Goal: Task Accomplishment & Management: Manage account settings

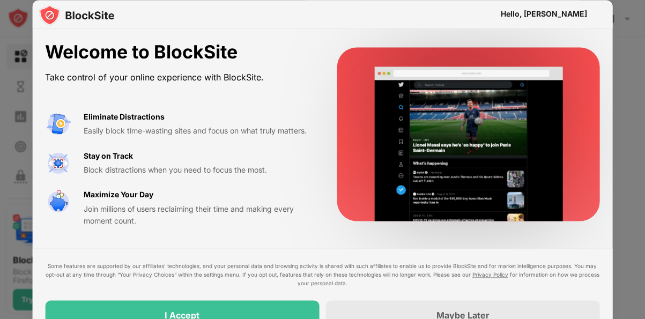
scroll to position [20, 0]
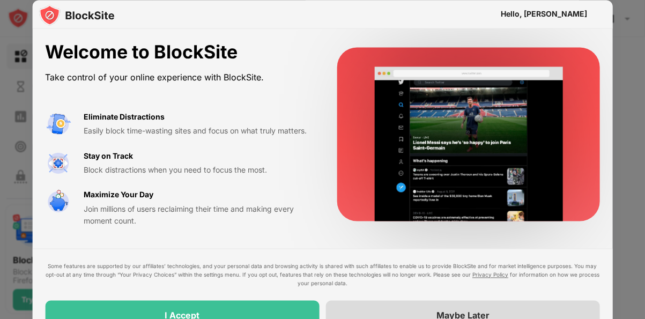
click at [407, 316] on div "Maybe Later" at bounding box center [463, 315] width 274 height 30
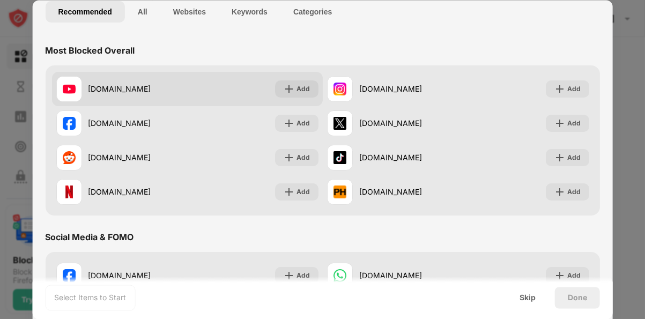
scroll to position [81, 0]
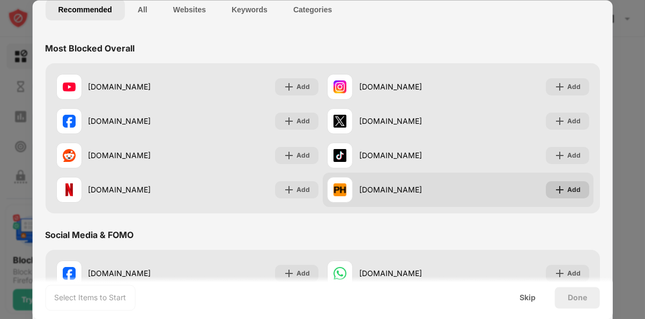
click at [569, 193] on div "Add" at bounding box center [574, 189] width 13 height 11
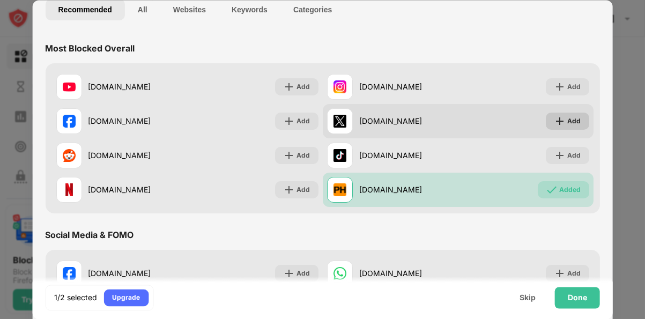
click at [576, 118] on div "Add" at bounding box center [574, 120] width 13 height 11
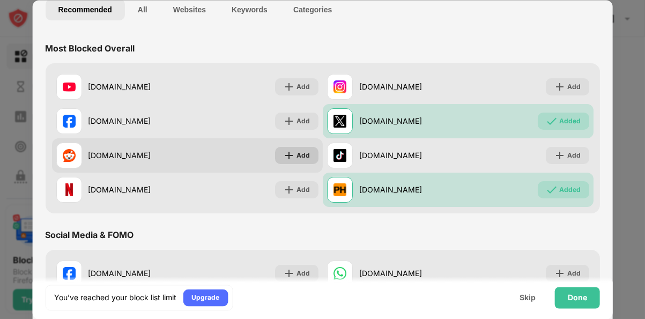
click at [301, 160] on div "Add" at bounding box center [296, 154] width 43 height 17
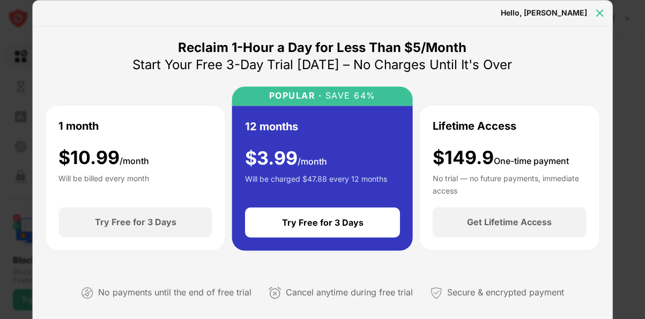
click at [599, 13] on img at bounding box center [600, 13] width 11 height 11
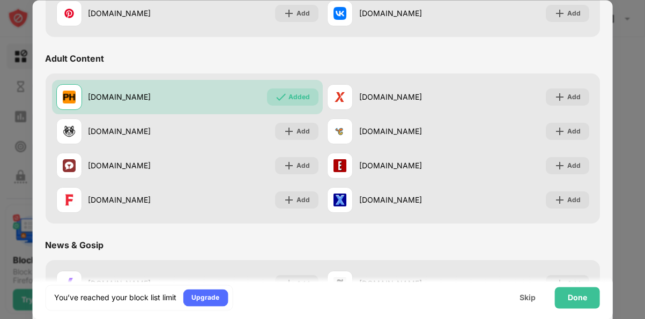
scroll to position [447, 0]
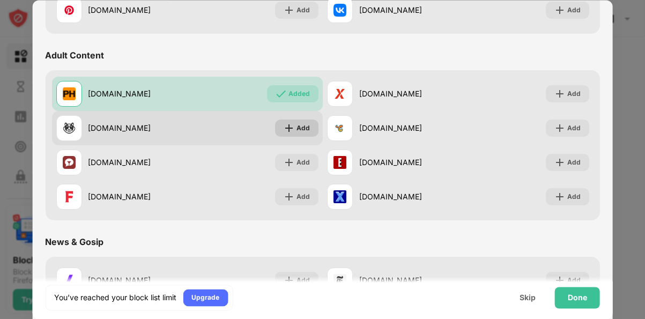
click at [292, 127] on div "Add" at bounding box center [296, 127] width 43 height 17
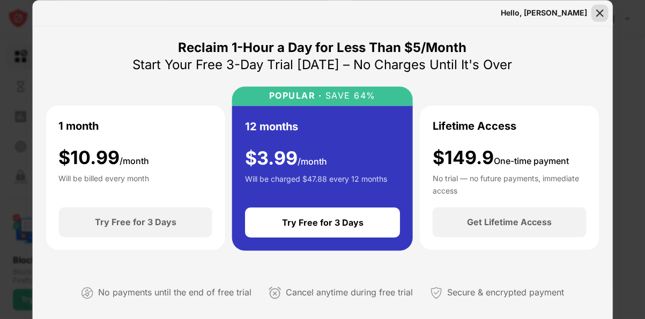
click at [599, 14] on img at bounding box center [600, 13] width 11 height 11
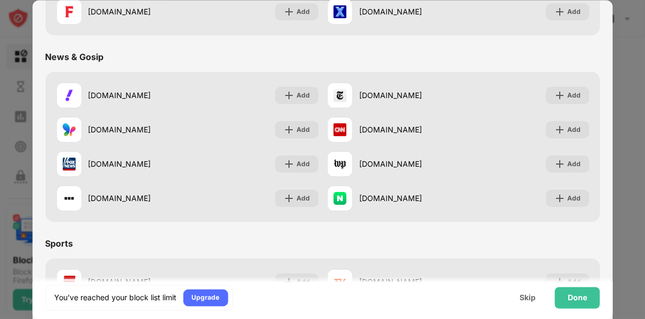
scroll to position [638, 0]
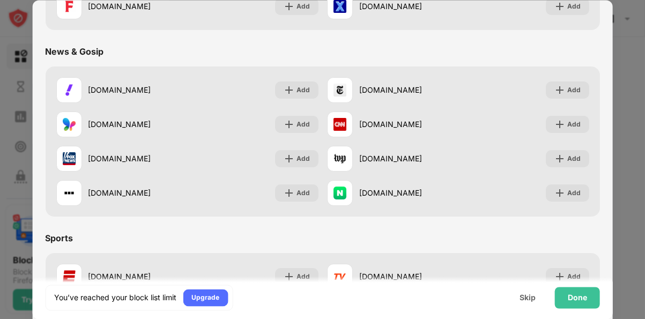
click at [476, 245] on div "Sports" at bounding box center [322, 238] width 555 height 30
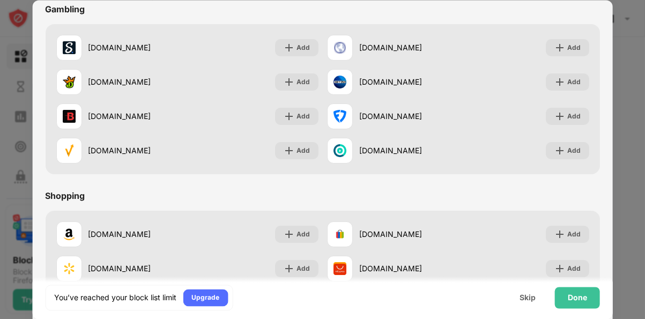
scroll to position [0, 0]
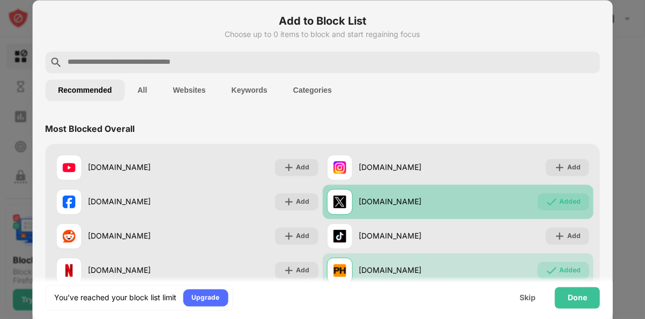
click at [438, 202] on div "[DOMAIN_NAME]" at bounding box center [408, 201] width 99 height 11
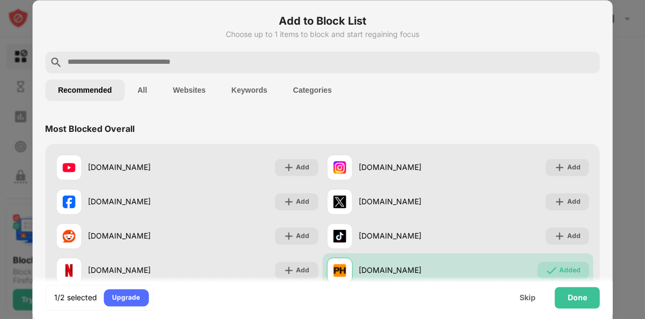
click at [151, 94] on button "All" at bounding box center [142, 89] width 35 height 21
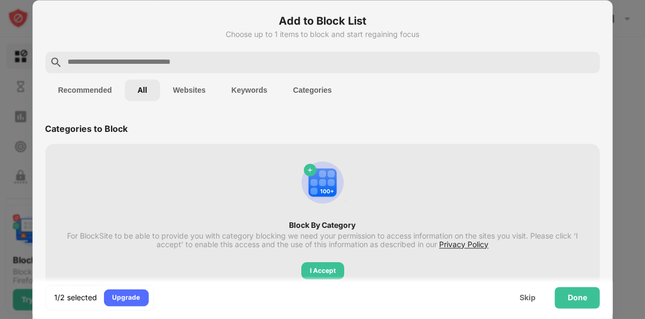
click at [197, 92] on button "Websites" at bounding box center [189, 89] width 58 height 21
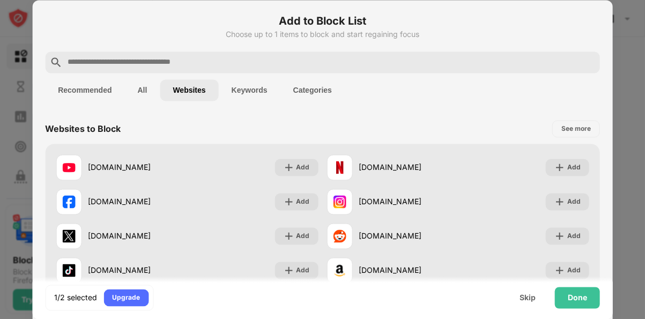
click at [262, 94] on button "Keywords" at bounding box center [250, 89] width 62 height 21
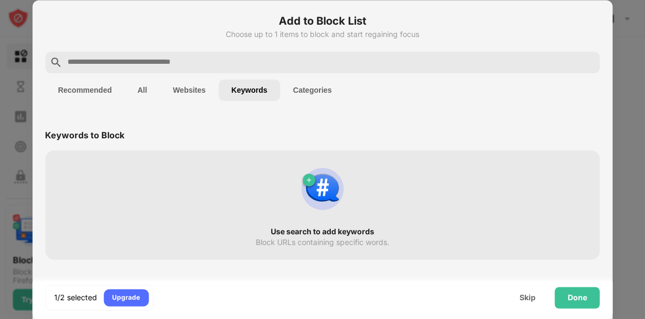
click at [319, 87] on button "Categories" at bounding box center [313, 89] width 64 height 21
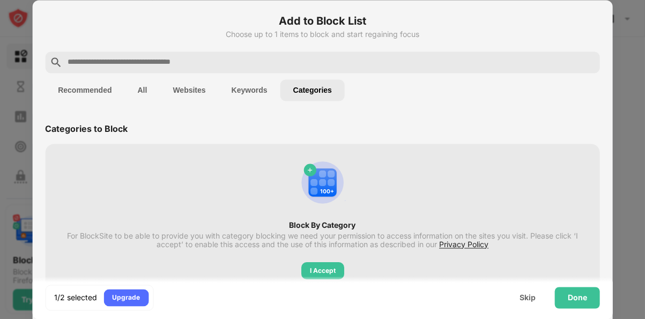
scroll to position [2, 0]
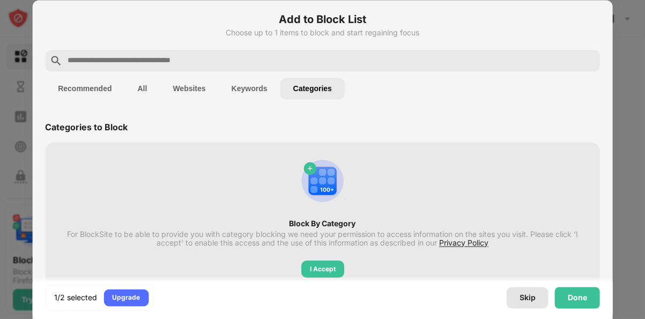
click at [523, 297] on div "Skip" at bounding box center [528, 297] width 16 height 9
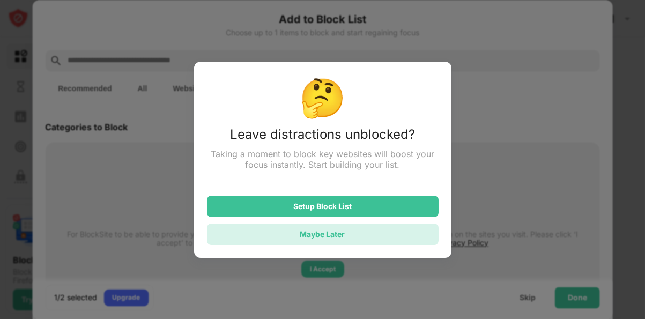
click at [378, 238] on div "Maybe Later" at bounding box center [323, 234] width 232 height 21
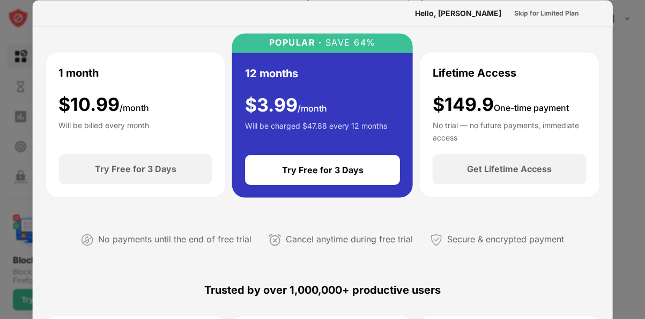
scroll to position [0, 0]
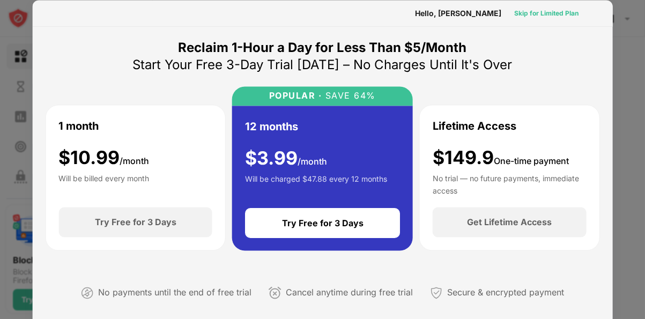
click at [537, 13] on div "Skip for Limited Plan" at bounding box center [546, 13] width 64 height 11
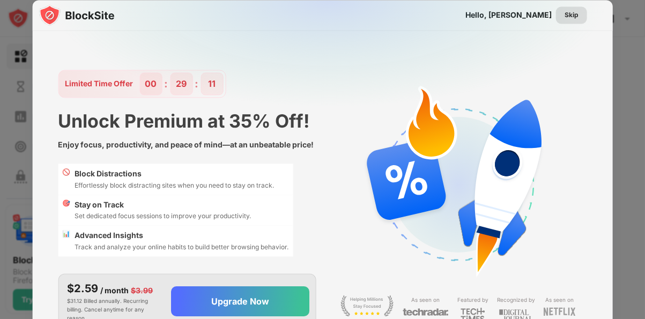
click at [573, 18] on div "Skip" at bounding box center [572, 15] width 14 height 11
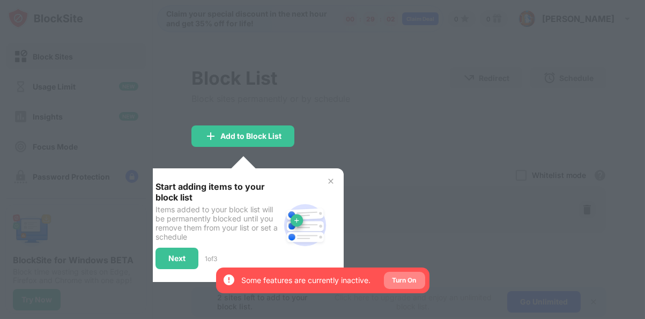
click at [414, 283] on div "Turn On" at bounding box center [405, 280] width 24 height 11
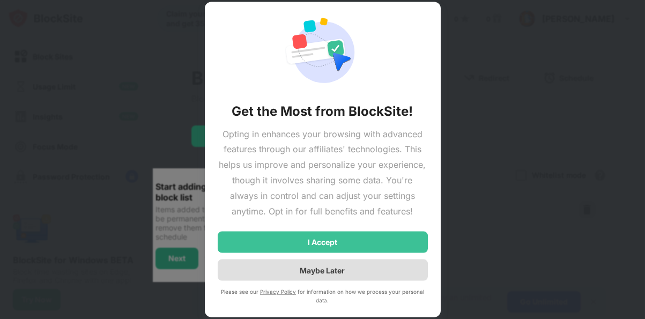
click at [284, 268] on div "Maybe Later" at bounding box center [323, 270] width 210 height 21
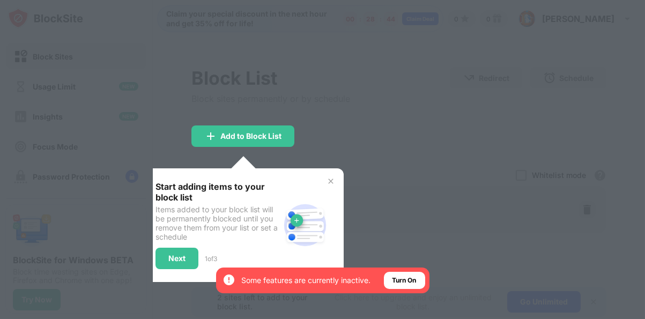
click at [386, 139] on div at bounding box center [322, 159] width 645 height 319
click at [332, 181] on img at bounding box center [331, 181] width 9 height 9
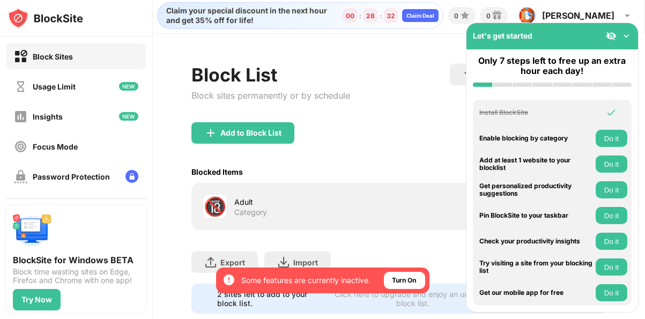
scroll to position [28, 0]
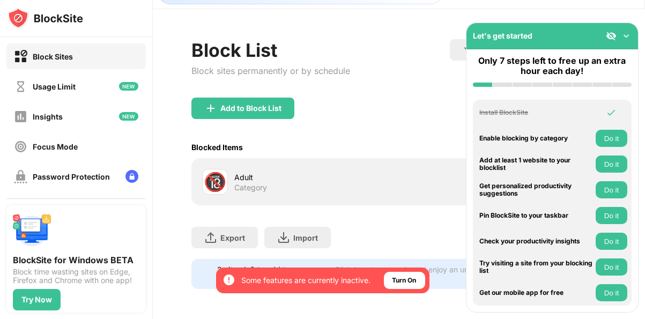
click at [382, 93] on div "Block List Block sites permanently or by schedule Redirect Choose a site to be …" at bounding box center [398, 68] width 415 height 58
click at [78, 225] on div "BlockSite for Windows BETA Block time wasting sites on Edge, Firefox and Chrome…" at bounding box center [76, 248] width 127 height 73
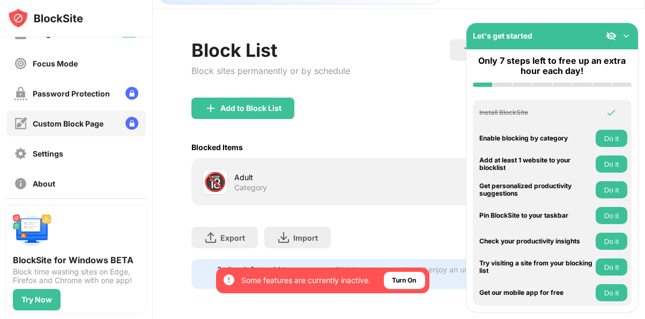
scroll to position [151, 0]
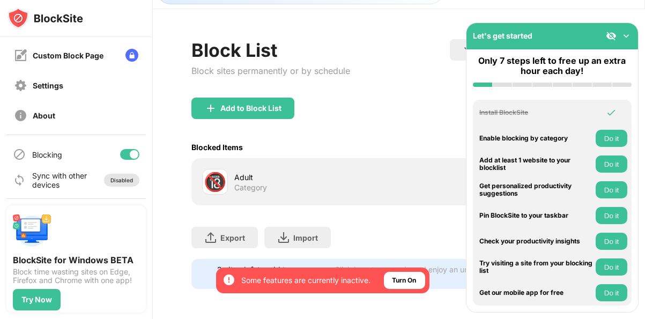
click at [114, 177] on div "Disabled" at bounding box center [121, 180] width 23 height 6
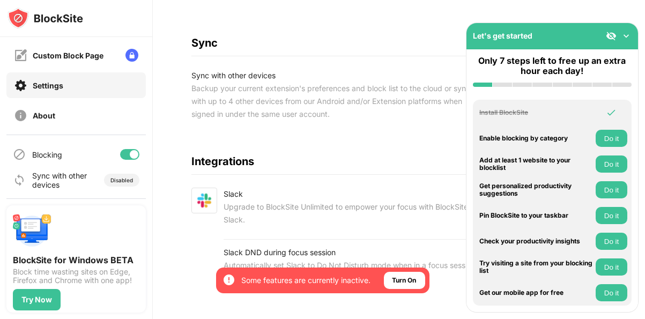
scroll to position [644, 0]
